Goal: Task Accomplishment & Management: Use online tool/utility

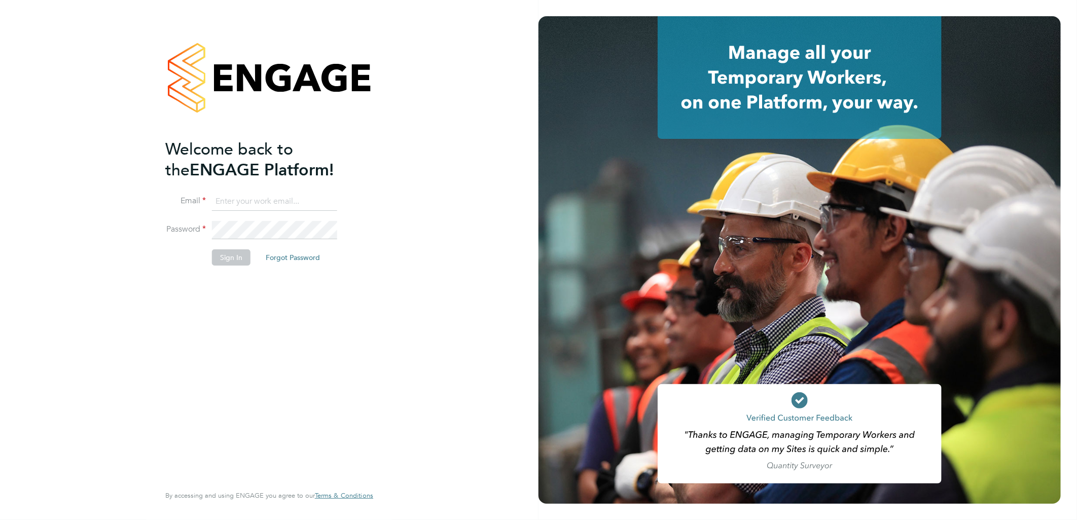
type input "sasha.baird@pretiumresourcing.co.uk"
click at [236, 210] on li "Email sasha.baird@pretiumresourcing.co.uk" at bounding box center [264, 207] width 198 height 28
drag, startPoint x: 252, startPoint y: 197, endPoint x: 130, endPoint y: 179, distance: 123.4
click at [184, 195] on li "Email sasha.baird@pretiumresourcing.co.uk" at bounding box center [264, 207] width 198 height 28
click at [227, 256] on button "Sign In" at bounding box center [231, 257] width 39 height 16
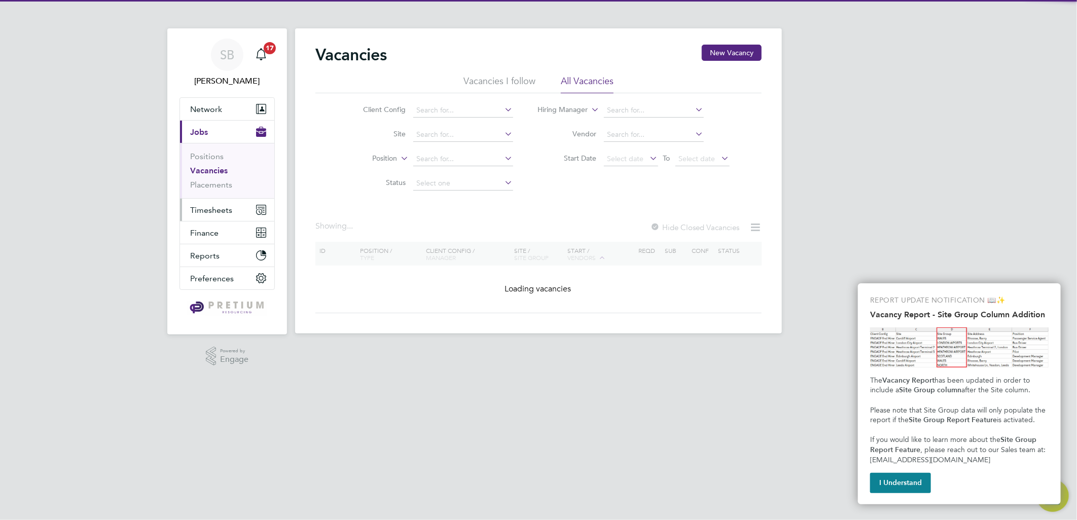
click at [205, 206] on span "Timesheets" at bounding box center [211, 210] width 42 height 10
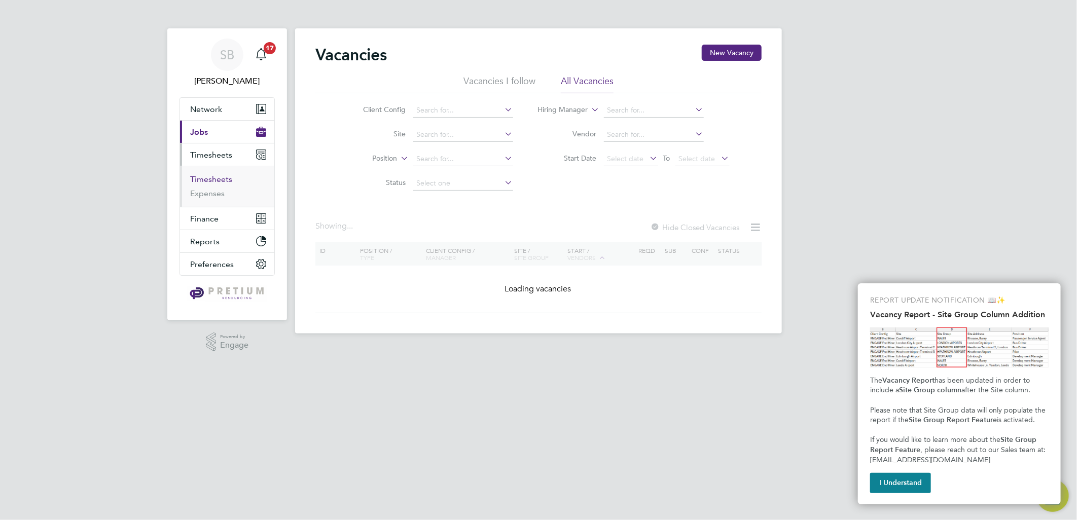
click at [214, 182] on link "Timesheets" at bounding box center [211, 179] width 42 height 10
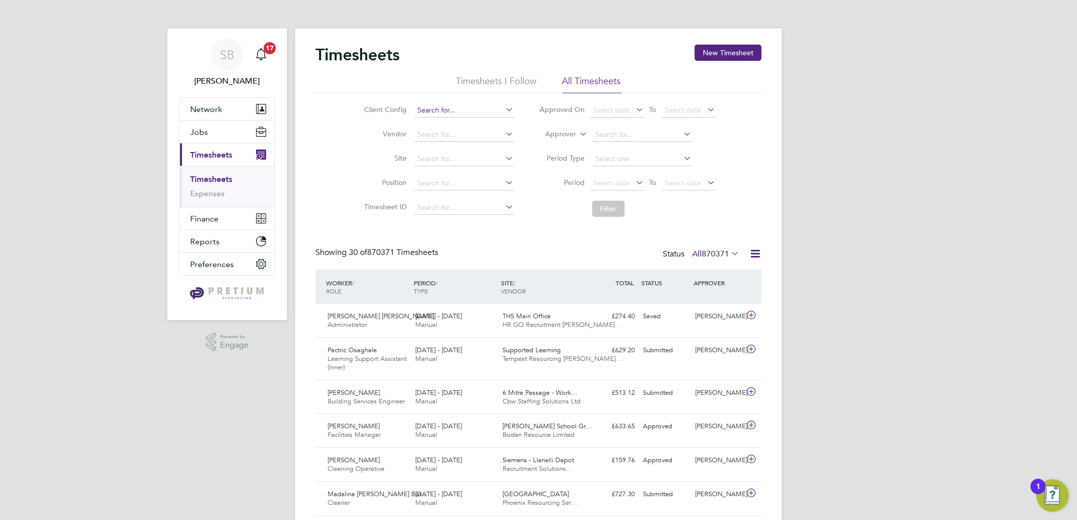
click at [426, 112] on input at bounding box center [464, 110] width 100 height 14
click at [439, 122] on li "[PERSON_NAME] [PERSON_NAME]" at bounding box center [463, 125] width 101 height 14
type input "Ardleigh Green"
click at [605, 205] on button "Filter" at bounding box center [608, 209] width 32 height 16
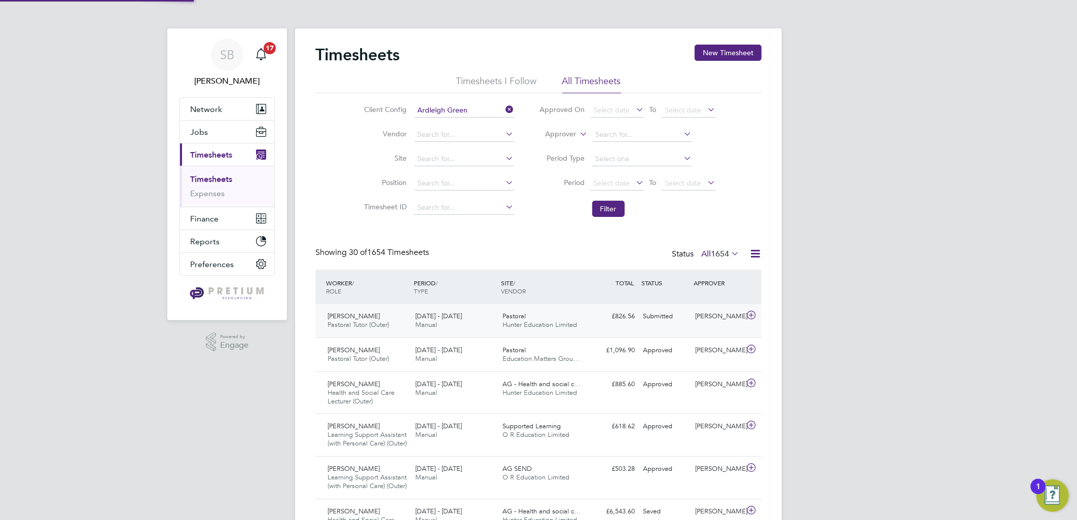
click at [591, 307] on div "[PERSON_NAME] Pastoral Tutor (Outer) [DATE] - [DATE] [DATE] - [DATE] Manual Pas…" at bounding box center [538, 320] width 446 height 33
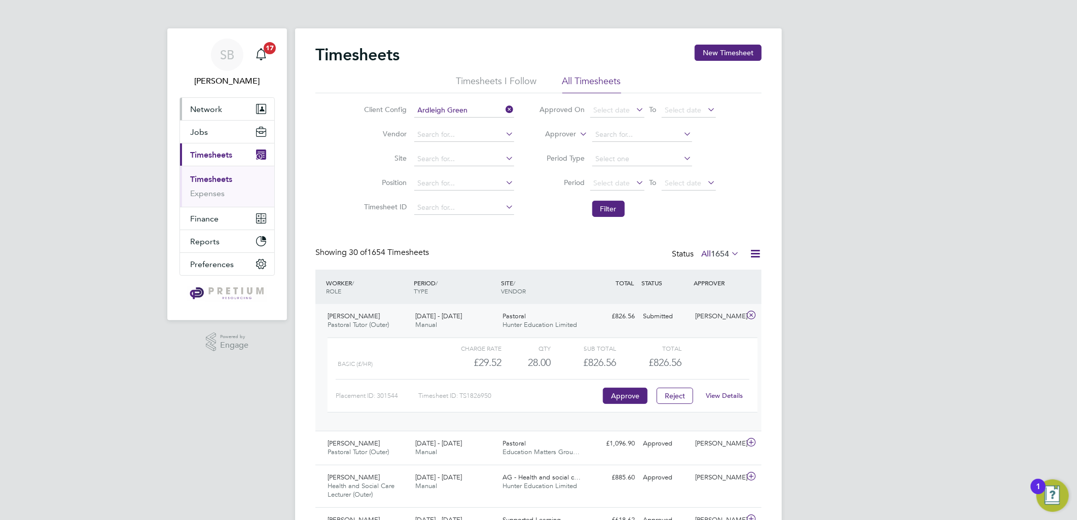
click at [230, 114] on button "Network" at bounding box center [227, 109] width 94 height 22
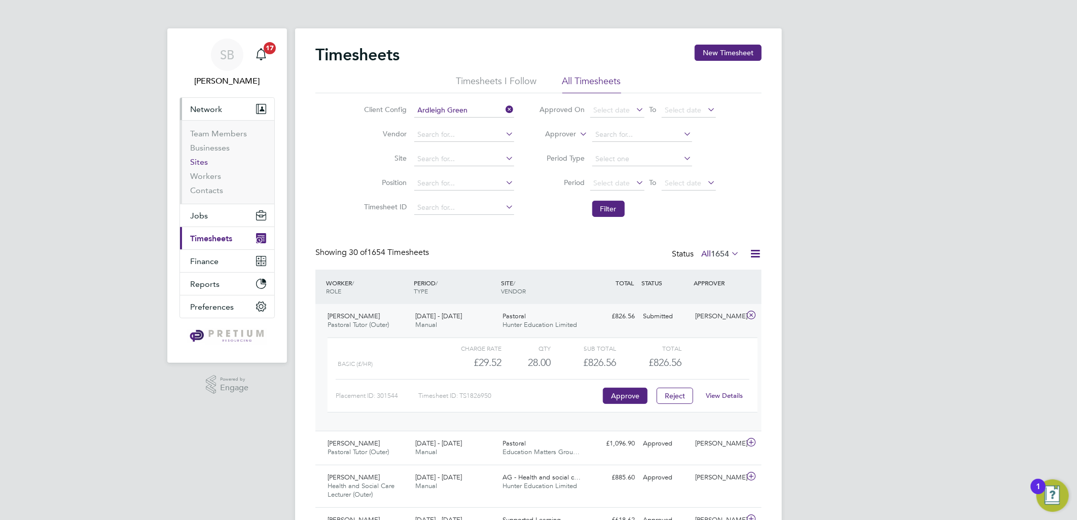
click at [200, 162] on link "Sites" at bounding box center [199, 162] width 18 height 10
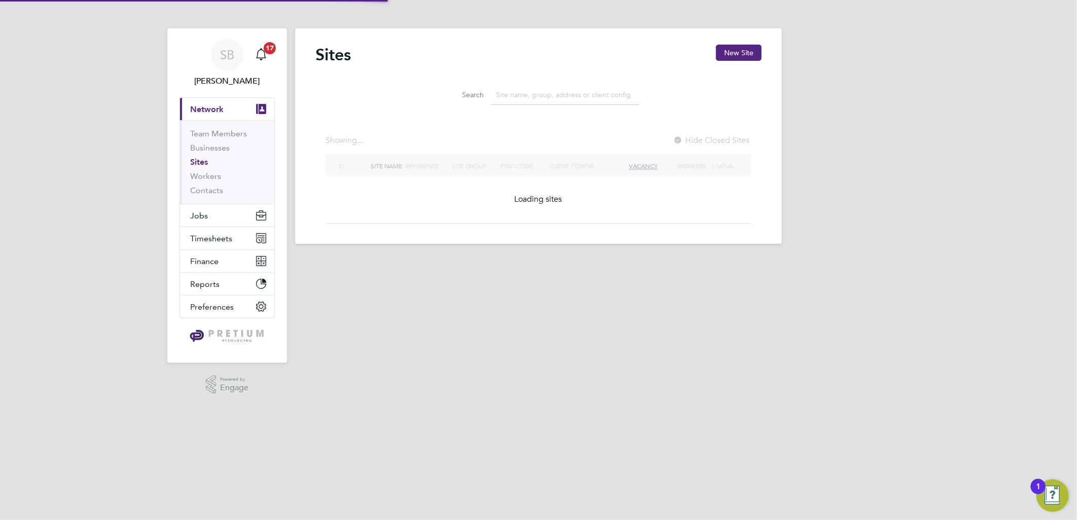
click at [514, 92] on input at bounding box center [565, 95] width 148 height 20
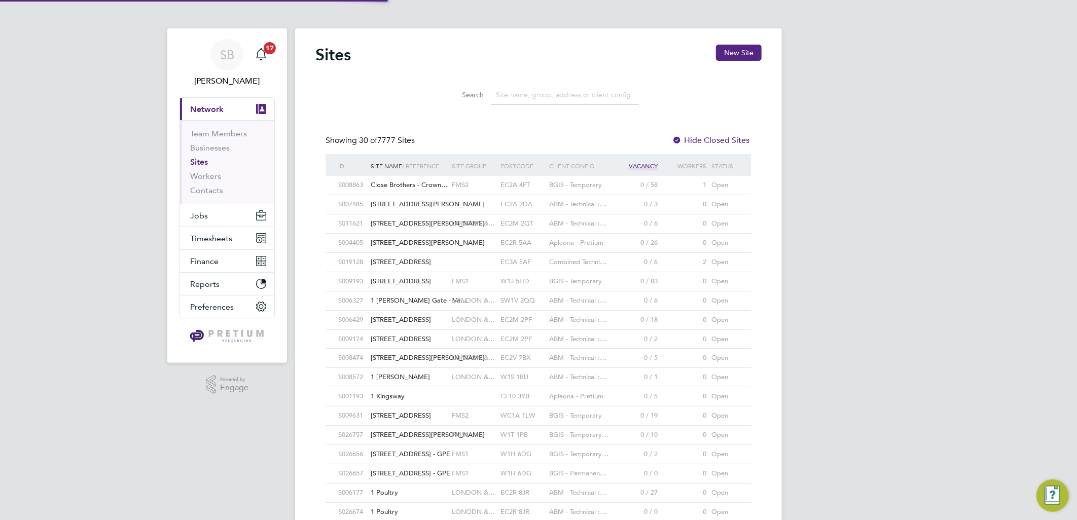
paste input "MYO"
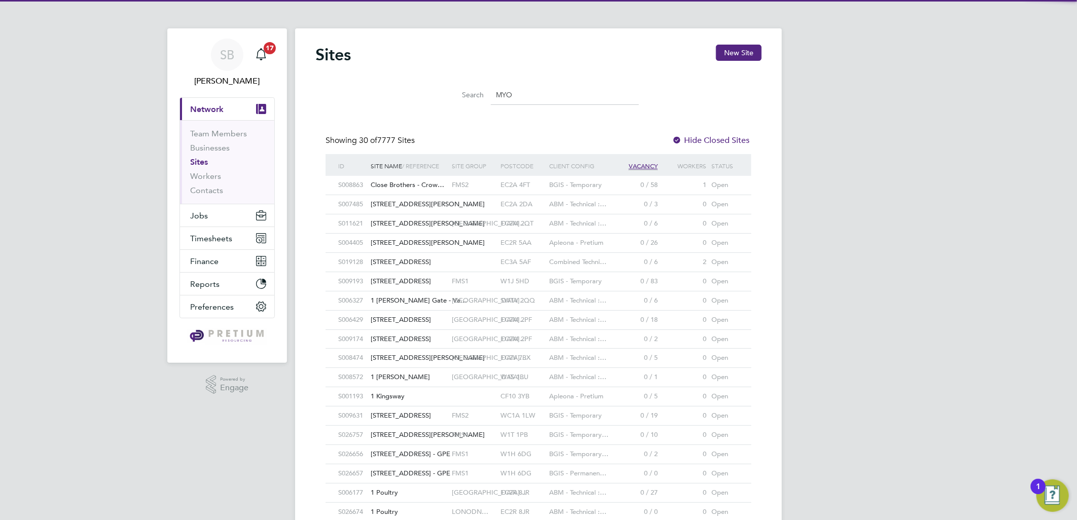
scroll to position [19, 49]
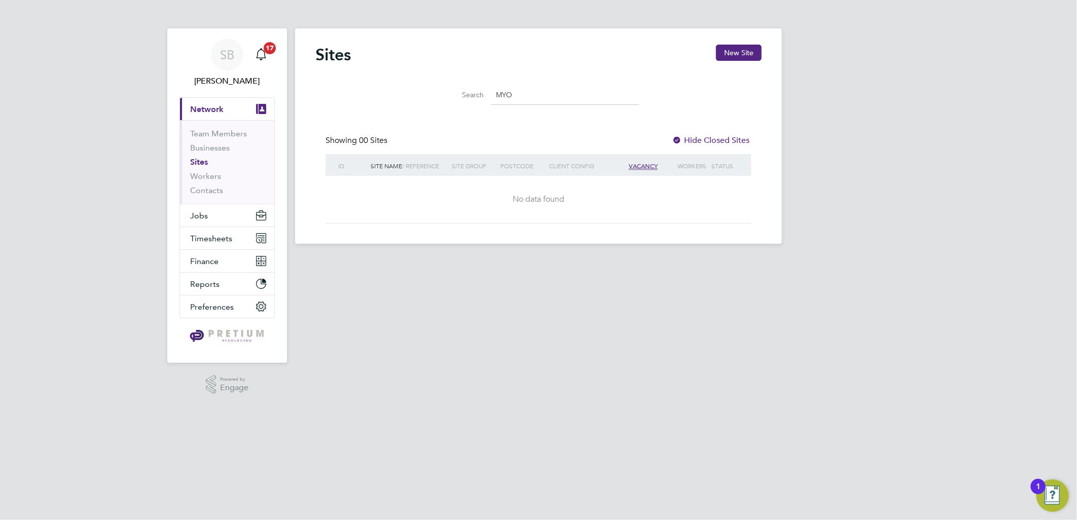
type input "MYO"
click at [673, 138] on div at bounding box center [677, 141] width 10 height 10
click at [675, 138] on div at bounding box center [677, 141] width 10 height 10
click at [206, 231] on button "Timesheets" at bounding box center [227, 238] width 94 height 22
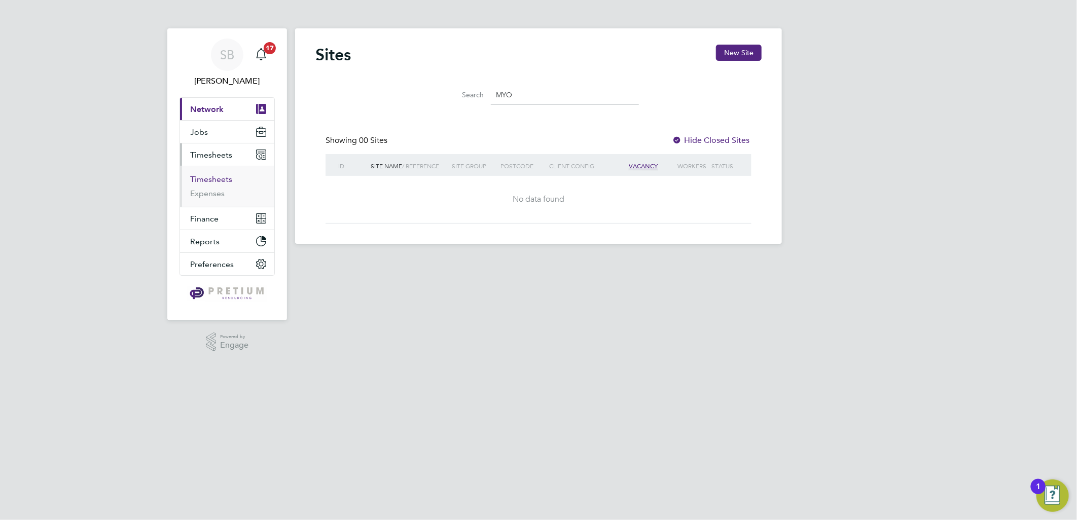
click at [215, 181] on link "Timesheets" at bounding box center [211, 179] width 42 height 10
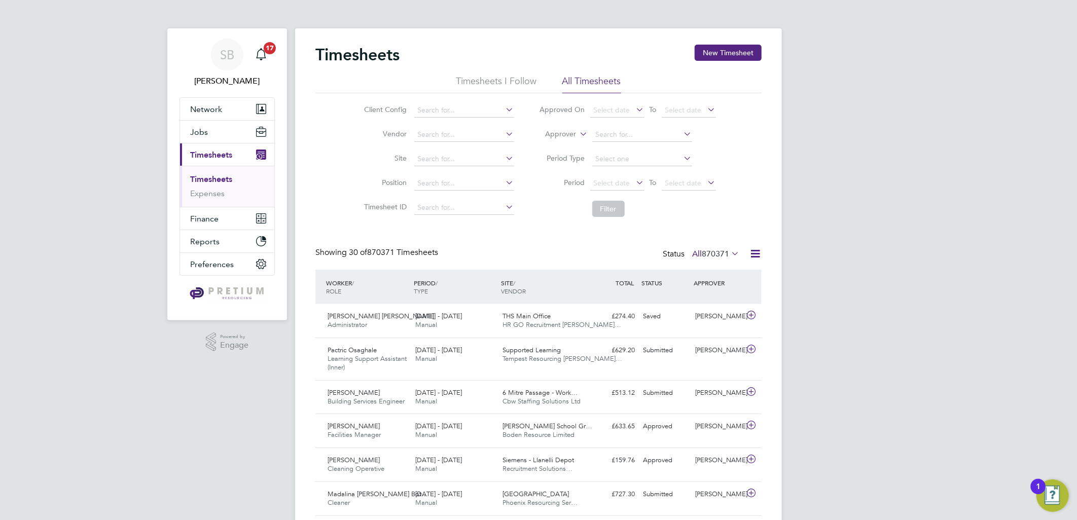
click at [560, 134] on label "Approver" at bounding box center [554, 134] width 46 height 10
click at [554, 149] on li "Worker" at bounding box center [551, 145] width 50 height 13
click at [618, 128] on input at bounding box center [642, 135] width 100 height 14
click at [556, 133] on label "Worker" at bounding box center [554, 134] width 46 height 10
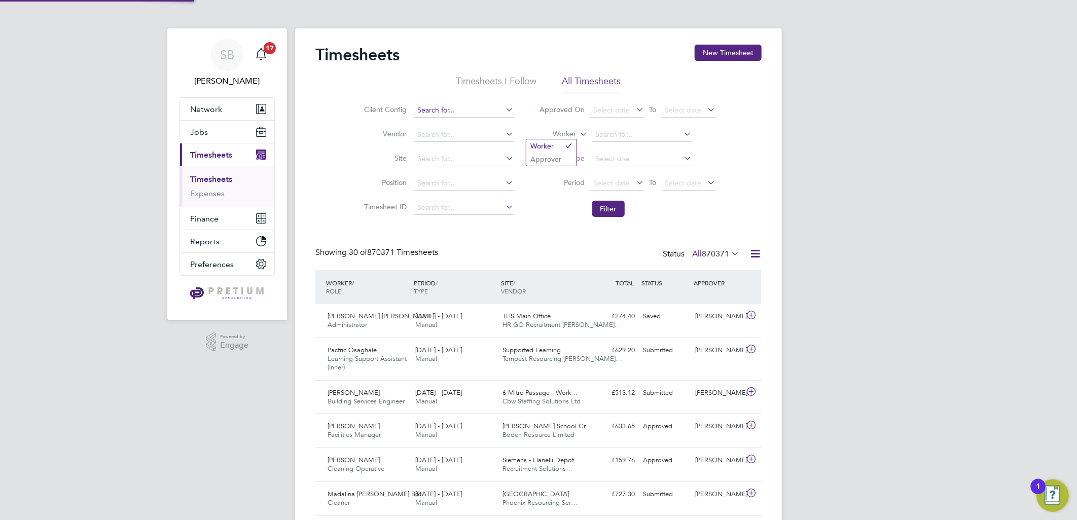
click at [417, 104] on input at bounding box center [464, 110] width 100 height 14
click at [460, 123] on li "BGIS - Permanent - BS M" at bounding box center [463, 125] width 101 height 14
type input "BGIS - Permanent - BSM"
click at [597, 209] on button "Filter" at bounding box center [608, 209] width 32 height 16
